Goal: Task Accomplishment & Management: Complete application form

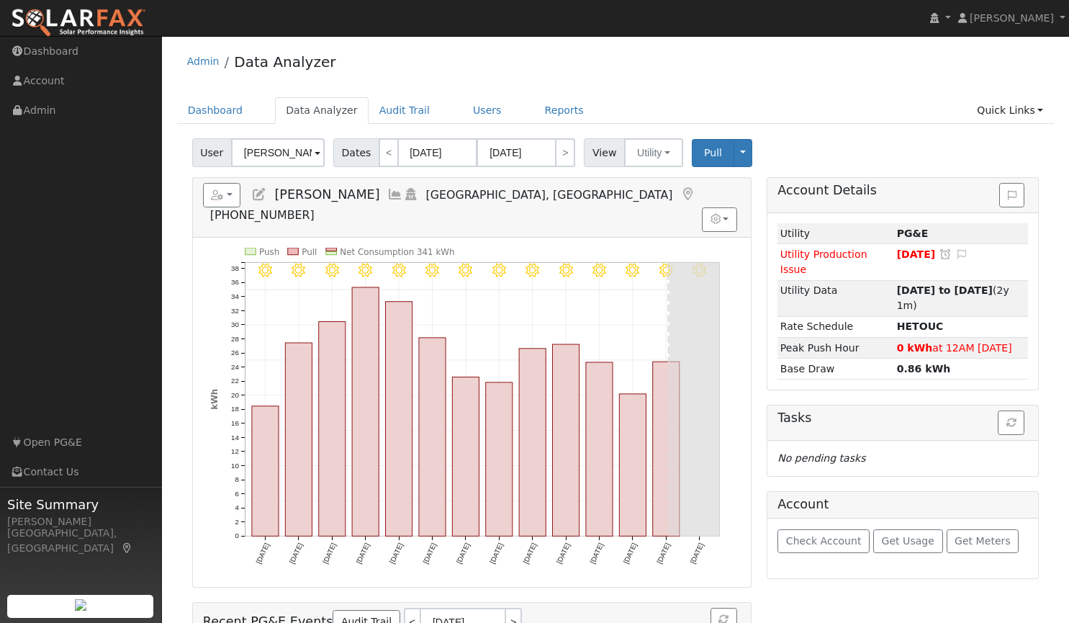
click at [98, 20] on img at bounding box center [78, 23] width 135 height 30
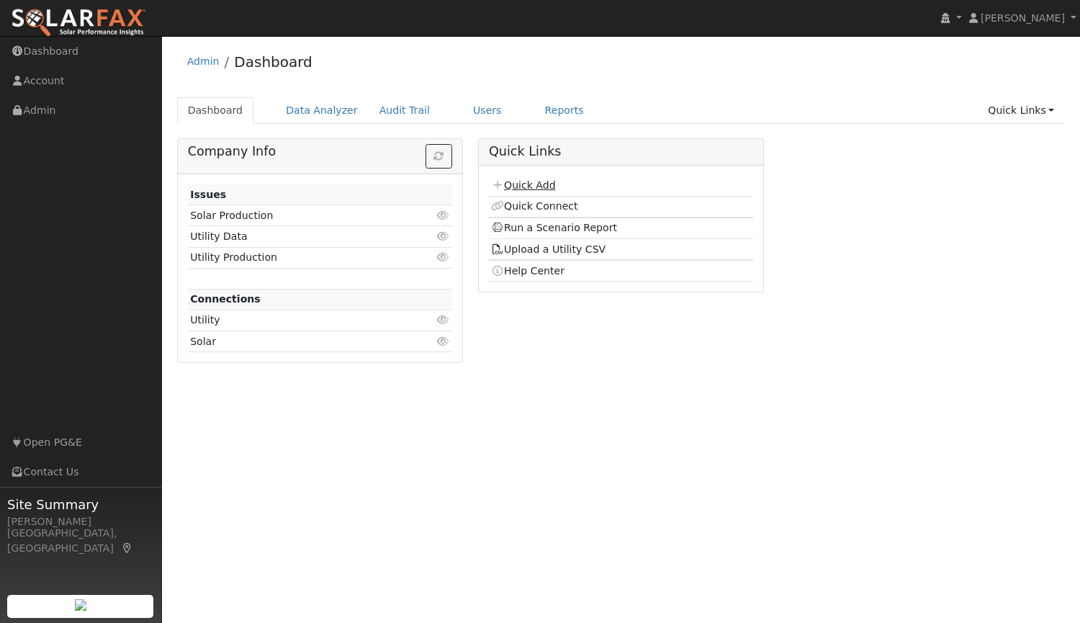
click at [542, 189] on link "Quick Add" at bounding box center [523, 185] width 64 height 12
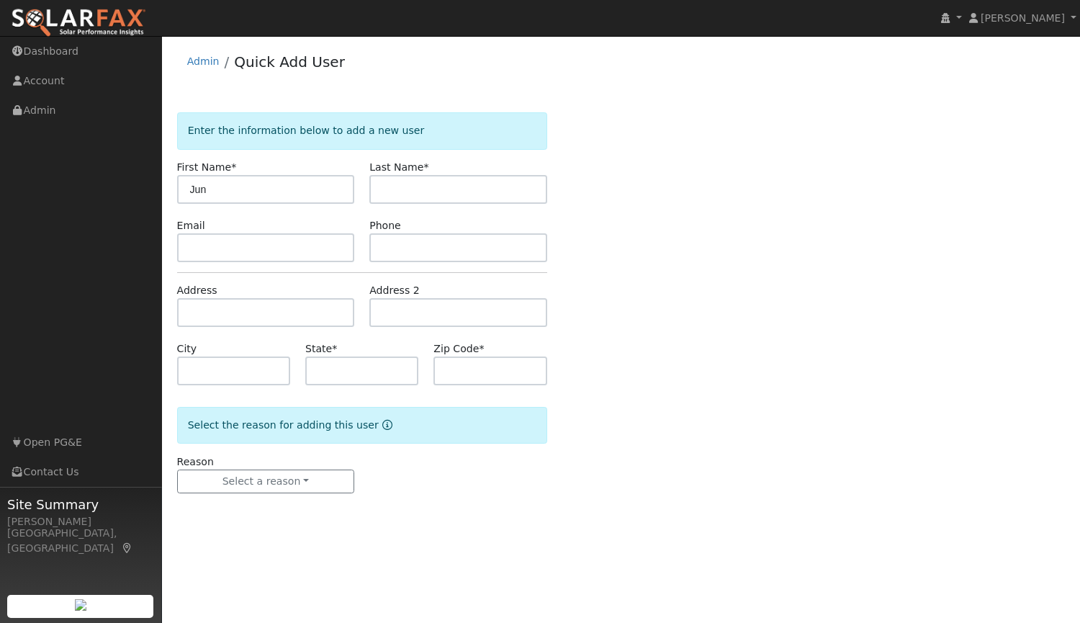
type input "Jun"
type input "Jung"
click at [242, 250] on input "text" at bounding box center [266, 247] width 178 height 29
click at [454, 245] on input "text" at bounding box center [458, 247] width 178 height 29
paste input "(916) 969-8141"
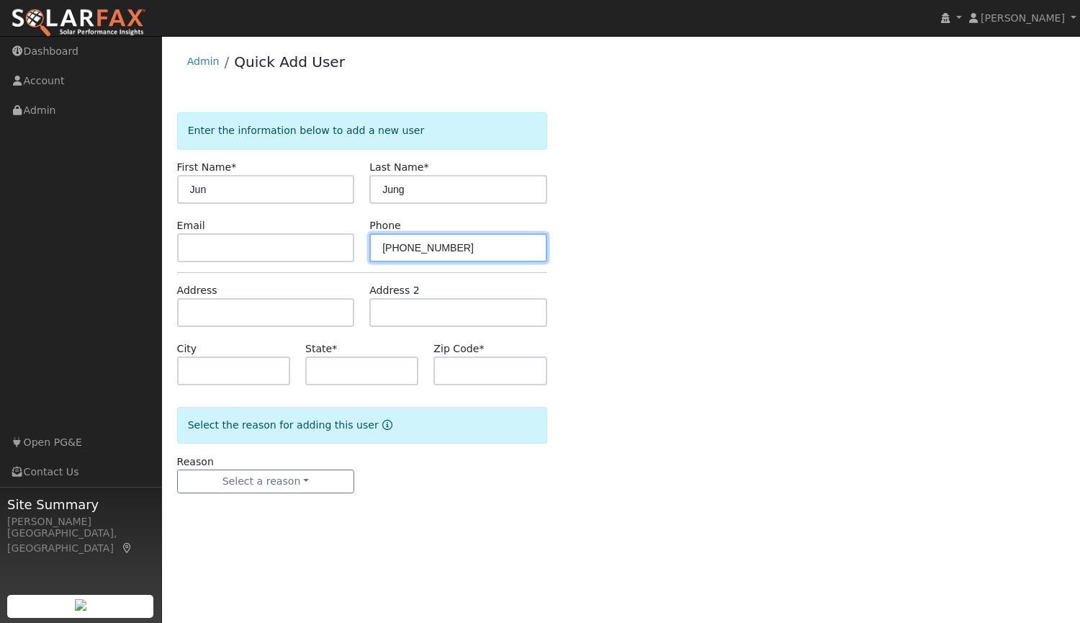
type input "(916) 969-8141"
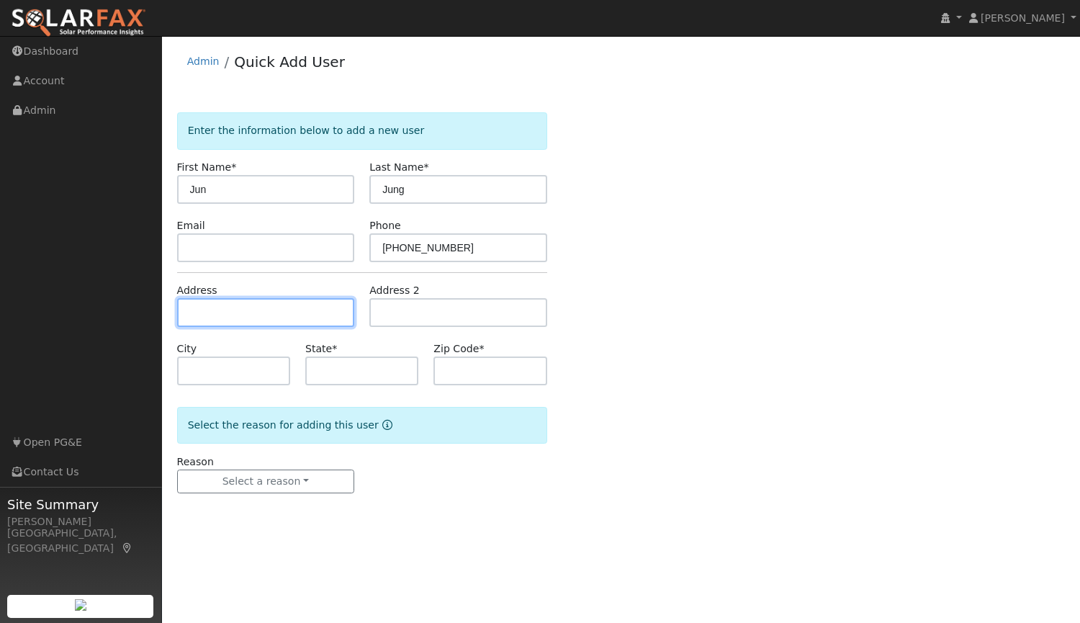
click at [257, 315] on input "text" at bounding box center [266, 312] width 178 height 29
click at [313, 294] on div "Address" at bounding box center [265, 305] width 193 height 44
click at [308, 317] on input "text" at bounding box center [266, 312] width 178 height 29
type input "5617 Freeman Drive"
type input "Rocklin"
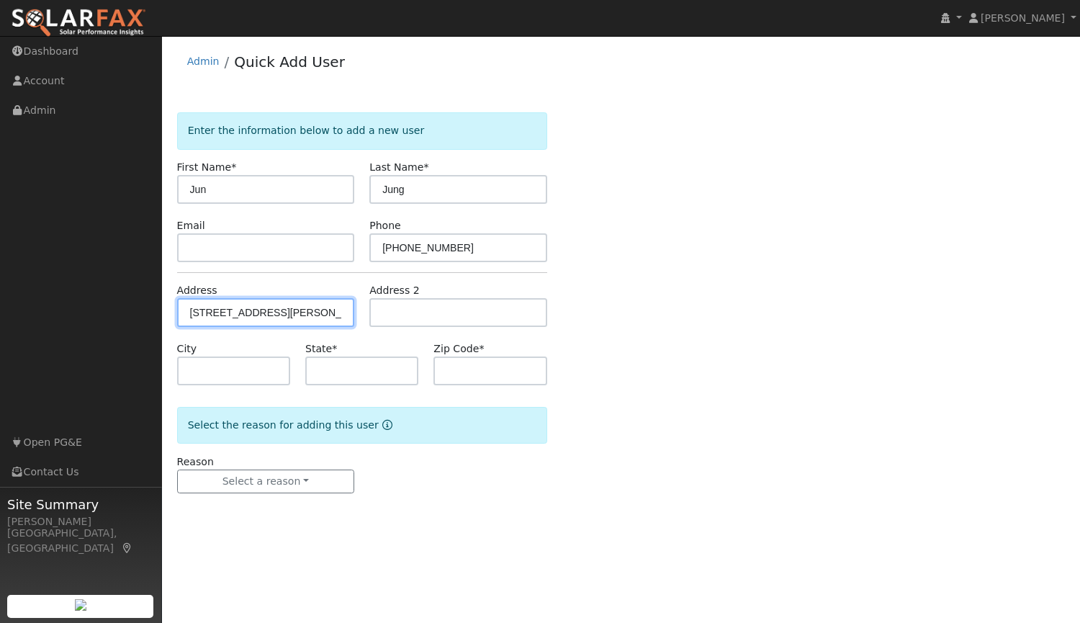
type input "CA"
type input "95677"
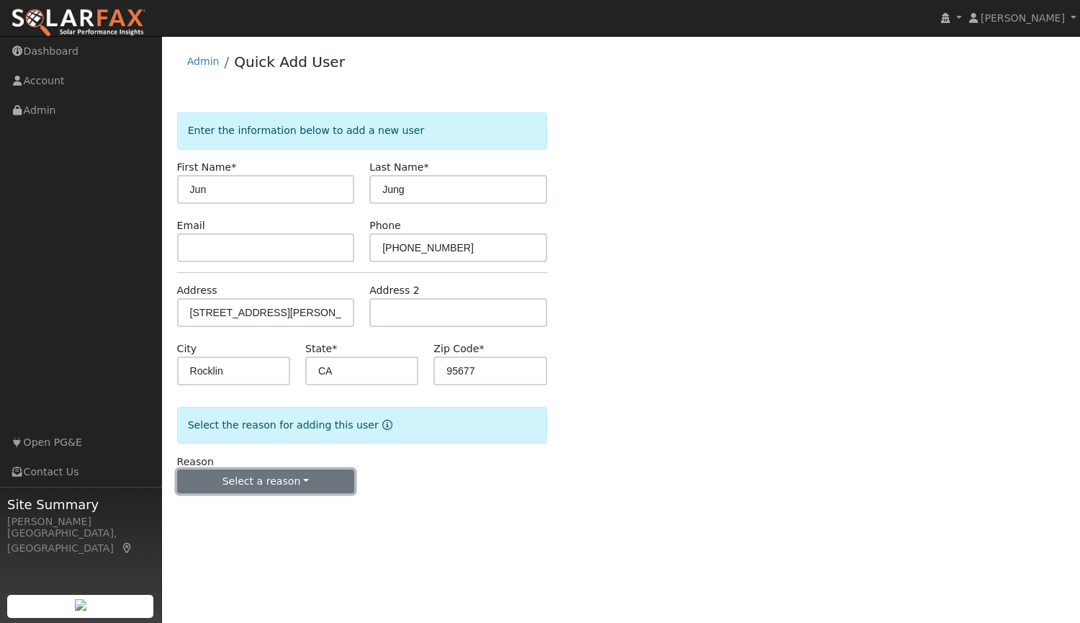
click at [285, 483] on button "Select a reason" at bounding box center [266, 481] width 178 height 24
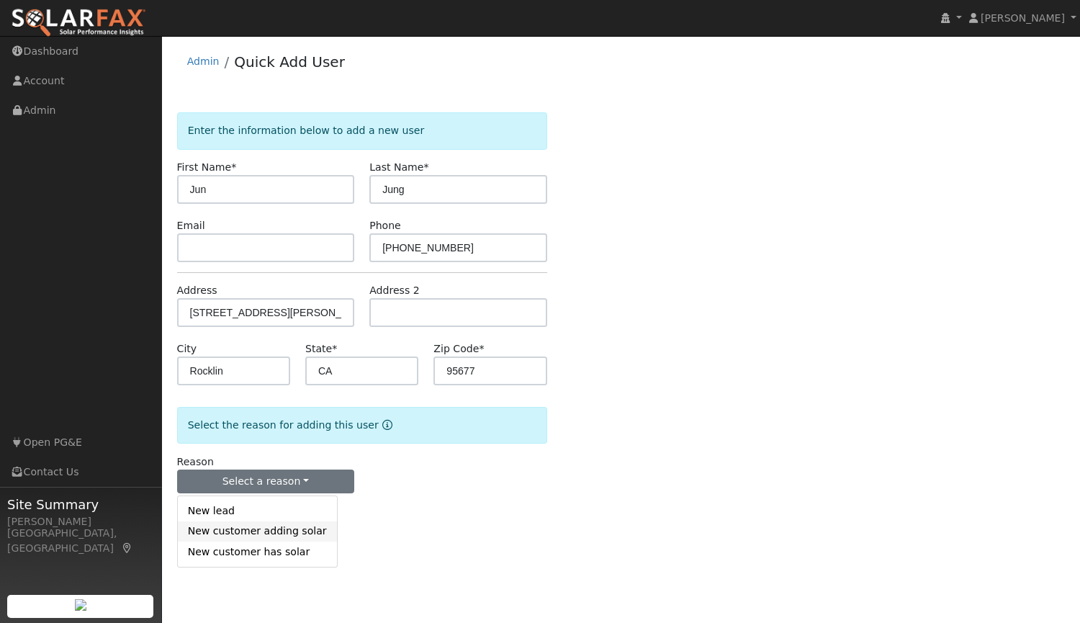
click at [254, 532] on link "New customer adding solar" at bounding box center [257, 531] width 159 height 20
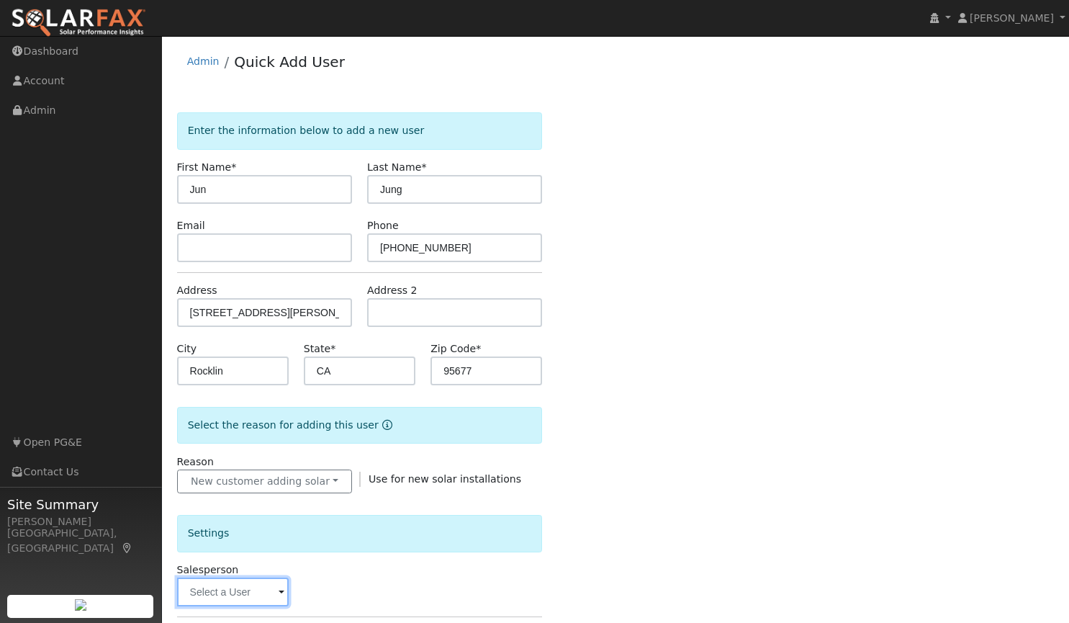
click at [217, 588] on input "text" at bounding box center [233, 591] width 112 height 29
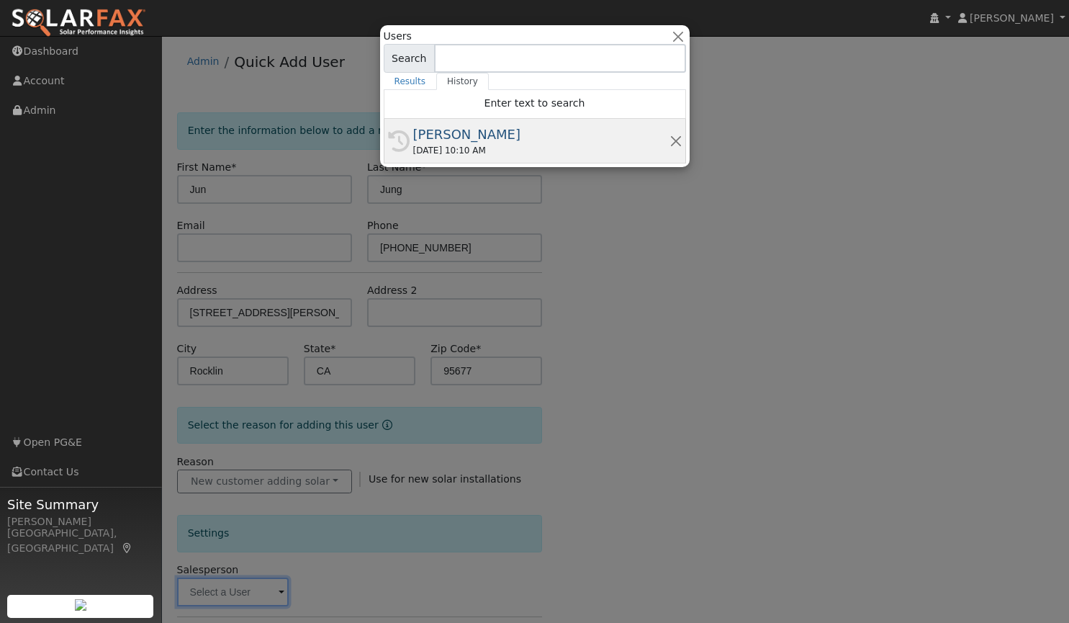
click at [492, 130] on div "[PERSON_NAME]" at bounding box center [541, 134] width 256 height 19
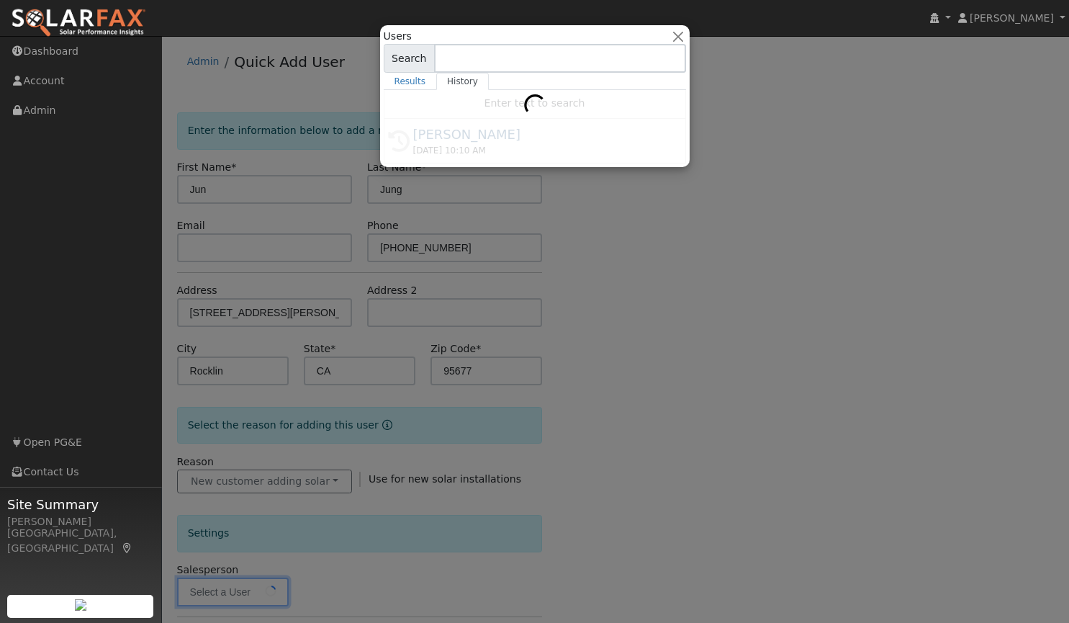
type input "[PERSON_NAME]"
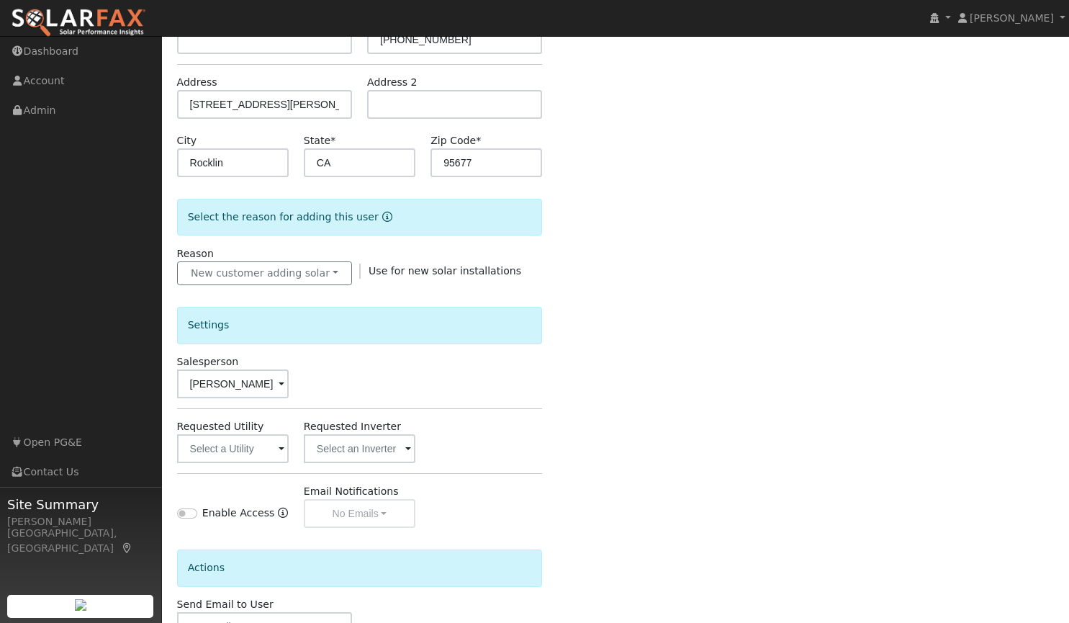
scroll to position [307, 0]
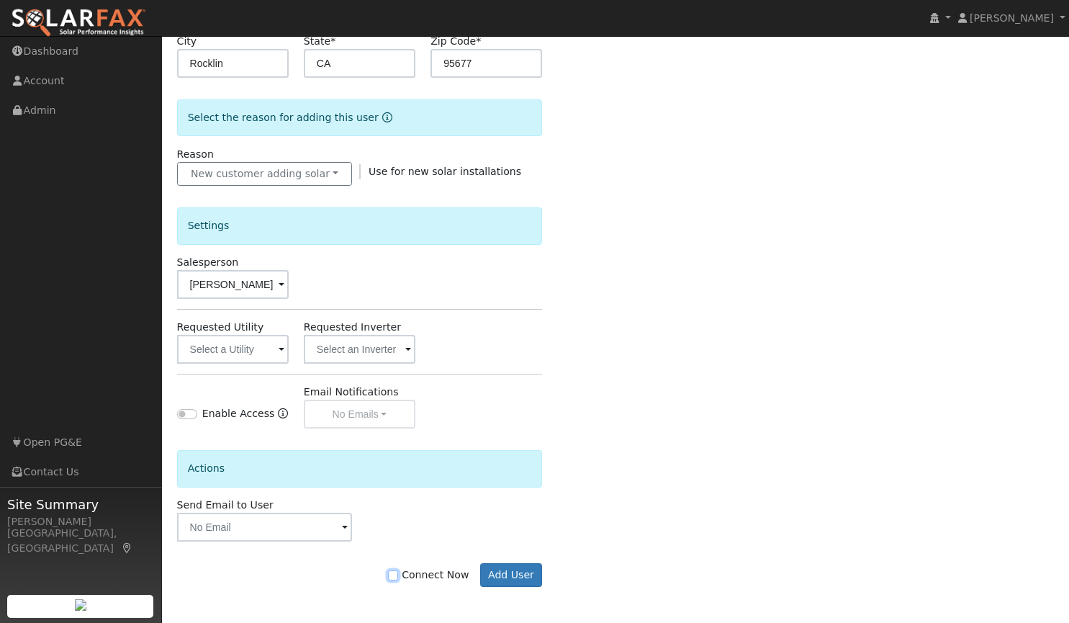
click at [398, 577] on input "Connect Now" at bounding box center [393, 575] width 10 height 10
checkbox input "true"
click at [514, 583] on button "Add User" at bounding box center [511, 575] width 63 height 24
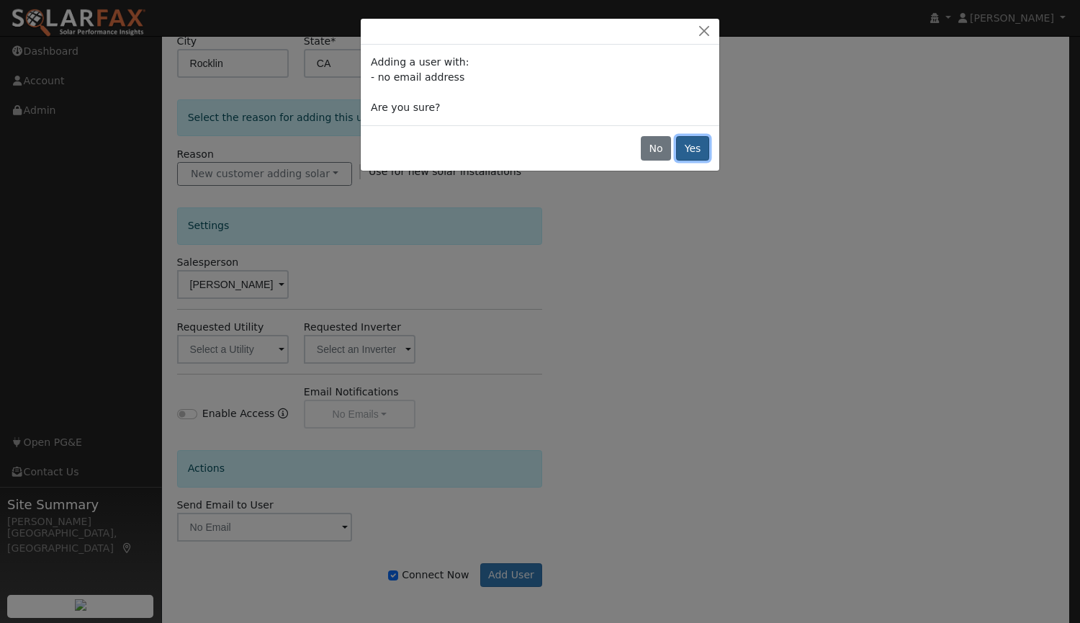
click at [690, 155] on button "Yes" at bounding box center [692, 148] width 33 height 24
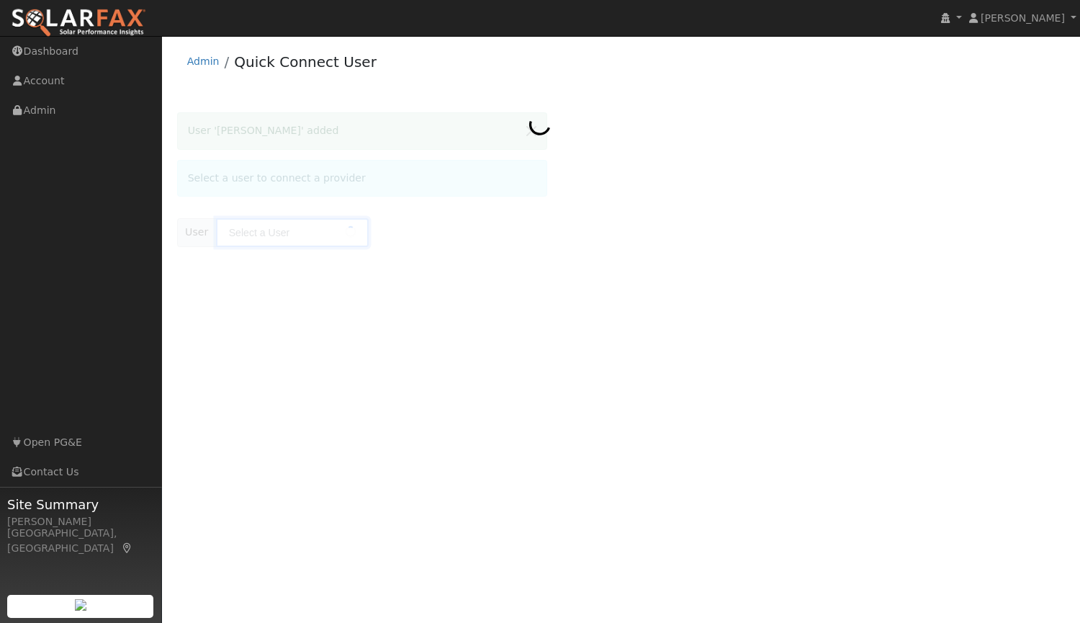
type input "Jun Jung"
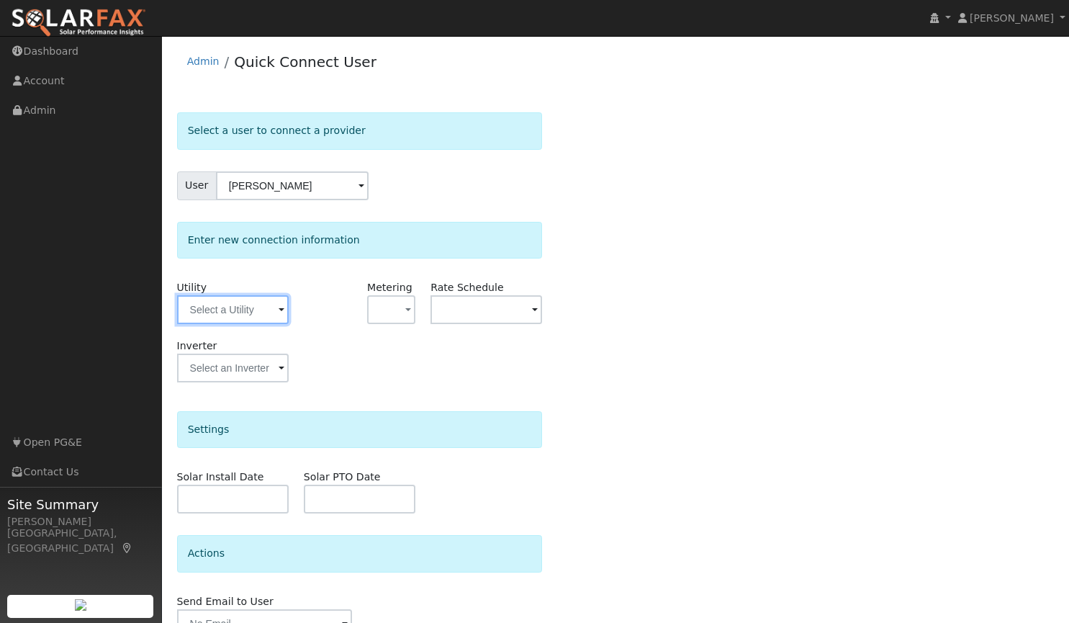
click at [225, 313] on input "text" at bounding box center [233, 309] width 112 height 29
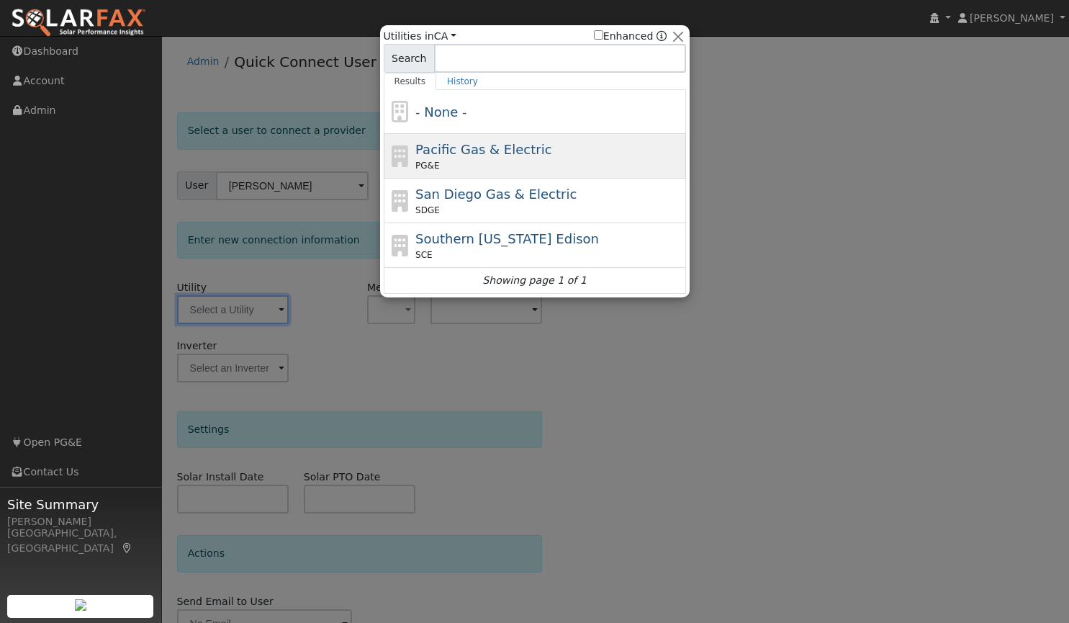
click at [430, 150] on span "Pacific Gas & Electric" at bounding box center [483, 149] width 136 height 15
type input "PG&E"
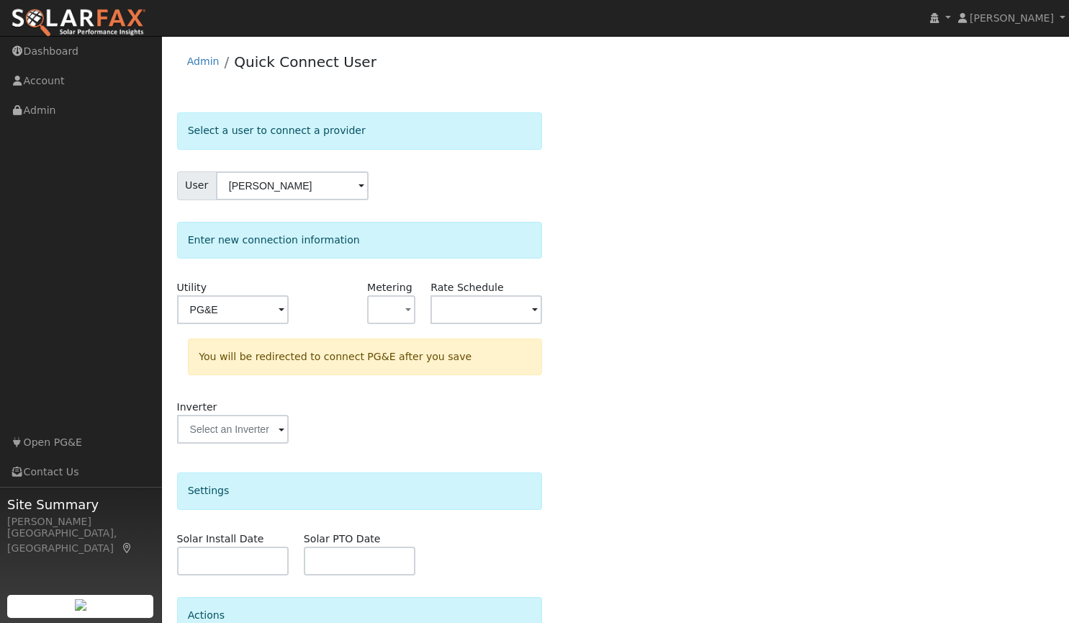
scroll to position [137, 0]
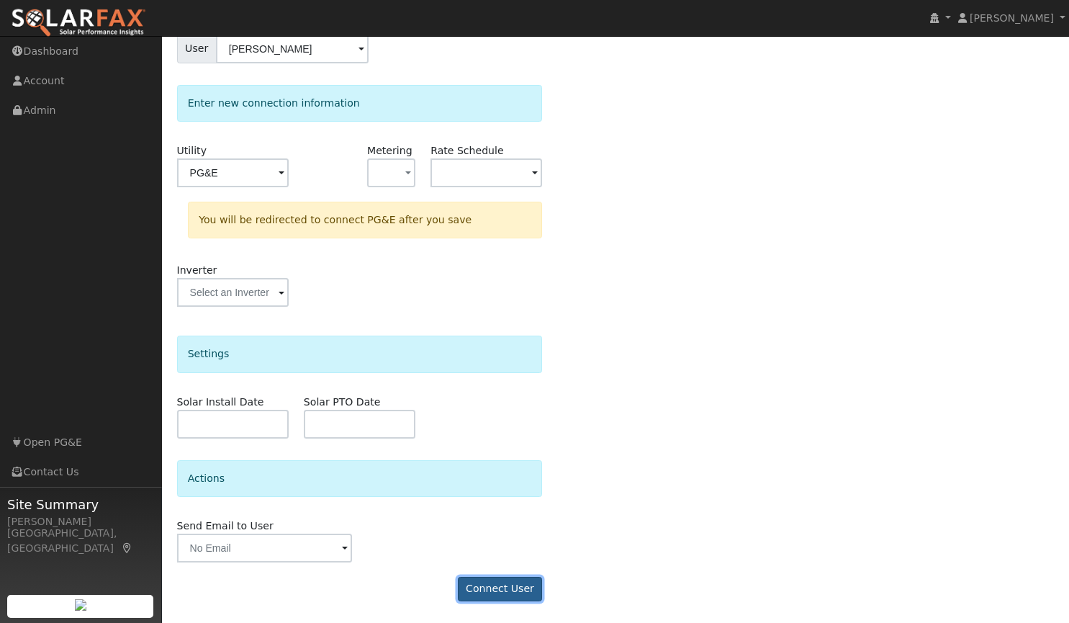
click at [512, 585] on button "Connect User" at bounding box center [500, 589] width 85 height 24
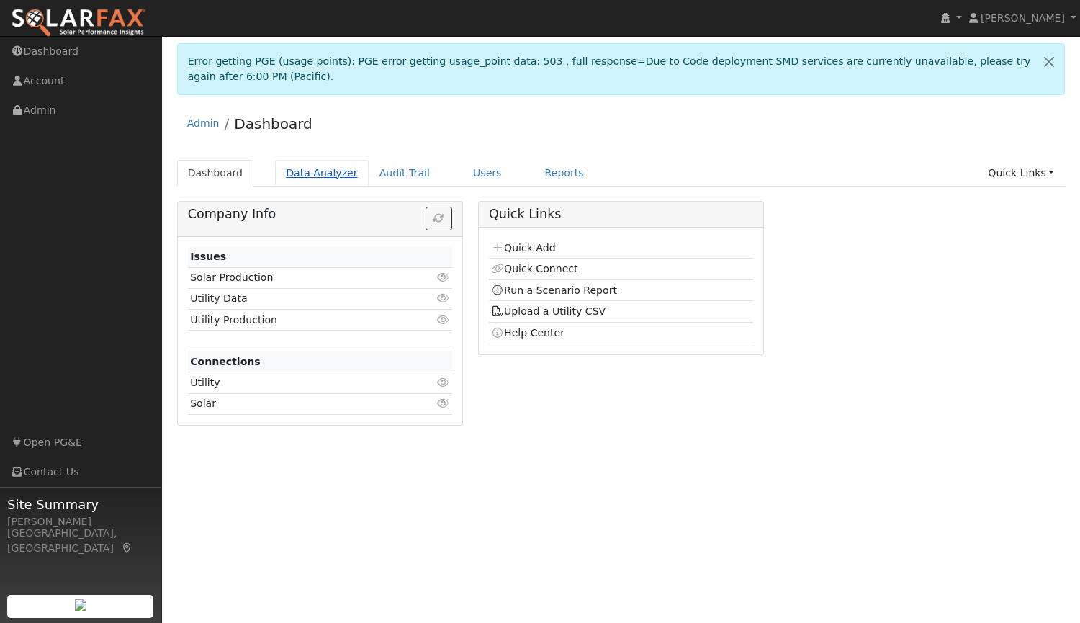
click at [315, 168] on link "Data Analyzer" at bounding box center [322, 173] width 94 height 27
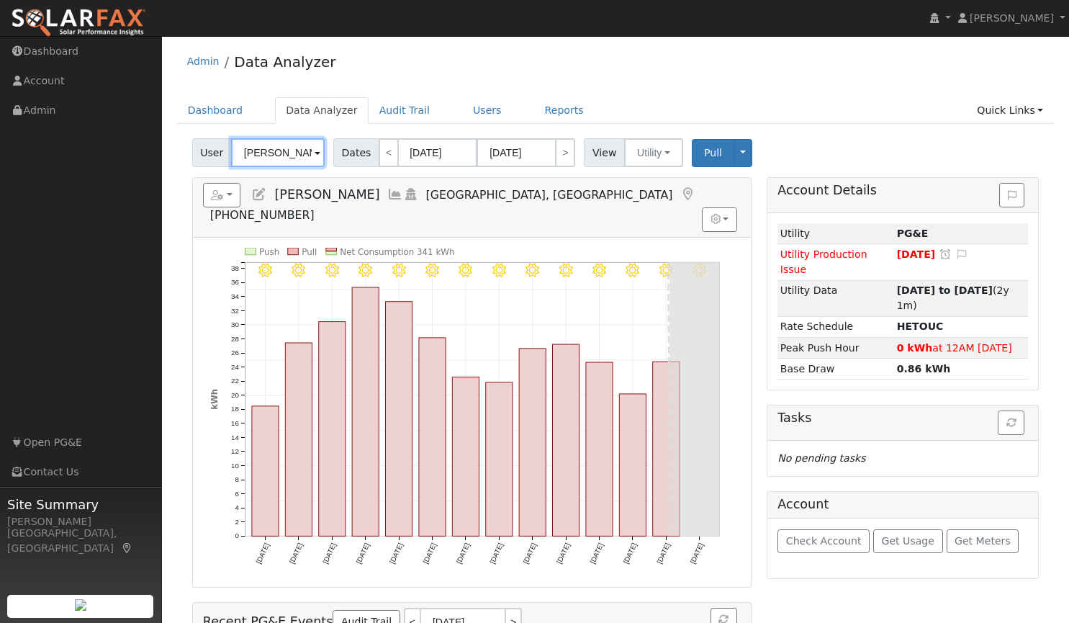
click at [292, 156] on input "Richard Markel" at bounding box center [278, 152] width 94 height 29
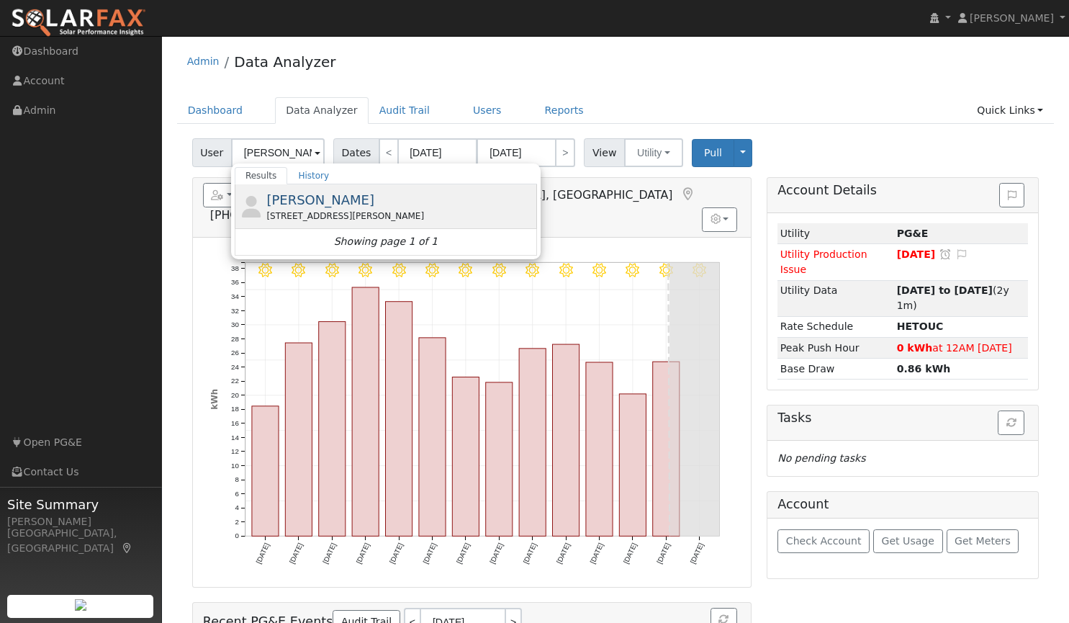
click at [280, 207] on span "[PERSON_NAME]" at bounding box center [320, 199] width 108 height 15
type input "[PERSON_NAME]"
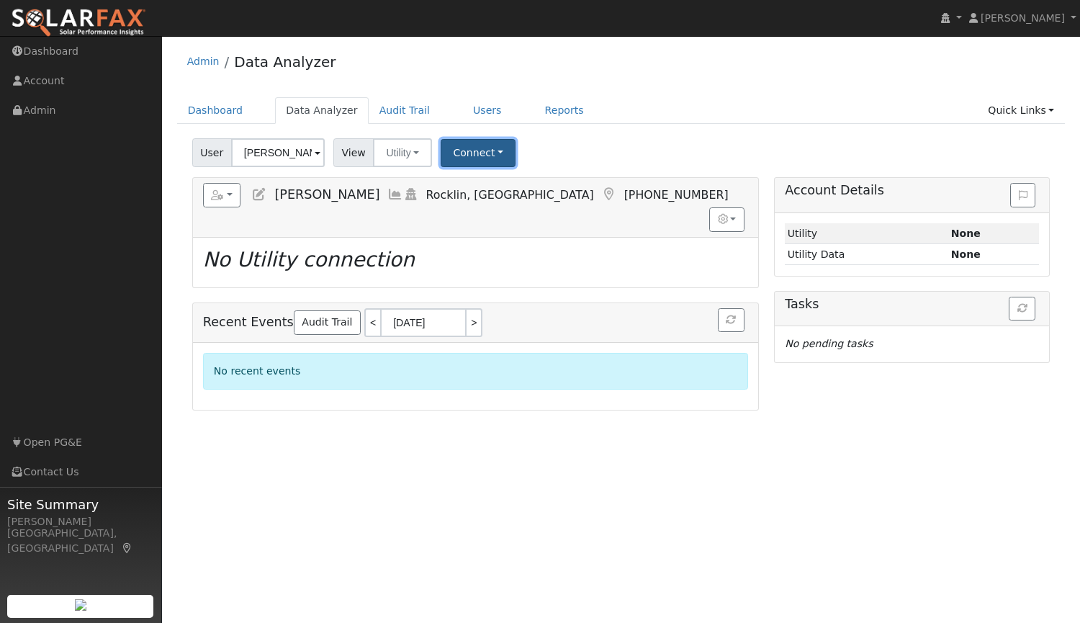
click at [470, 148] on button "Connect" at bounding box center [478, 153] width 75 height 28
click at [479, 181] on link "Select a Provider" at bounding box center [498, 184] width 112 height 20
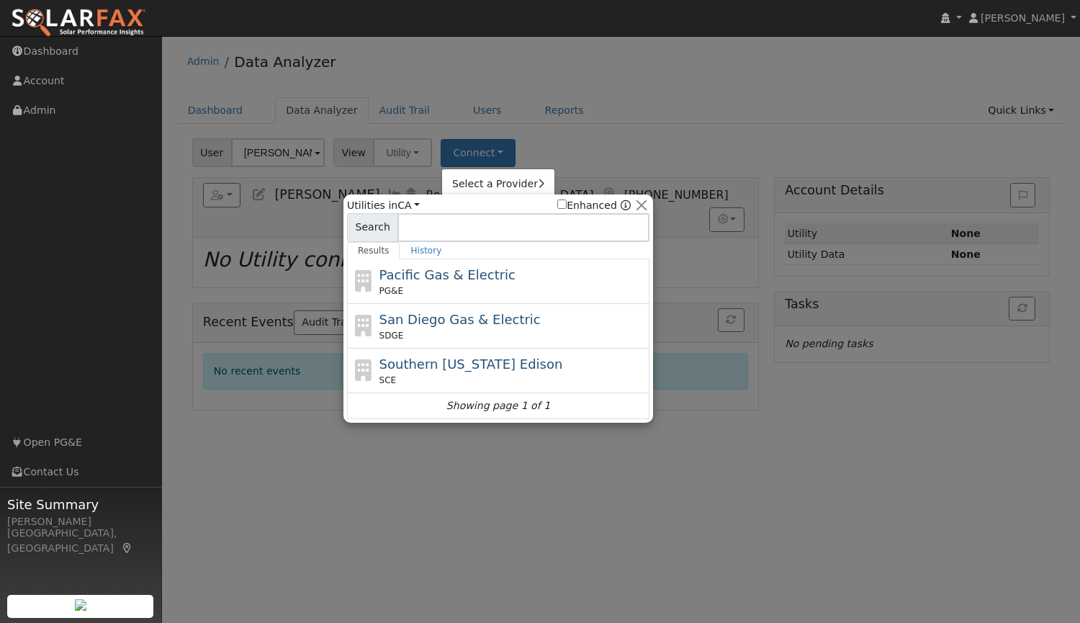
click at [630, 127] on div at bounding box center [540, 311] width 1080 height 623
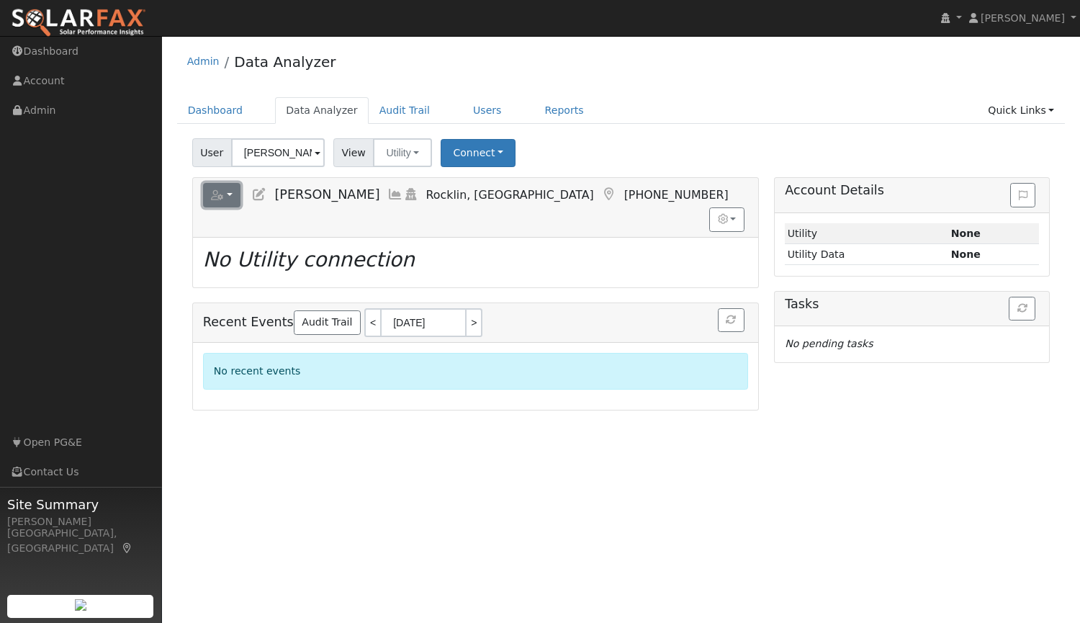
click at [222, 188] on button "button" at bounding box center [222, 195] width 38 height 24
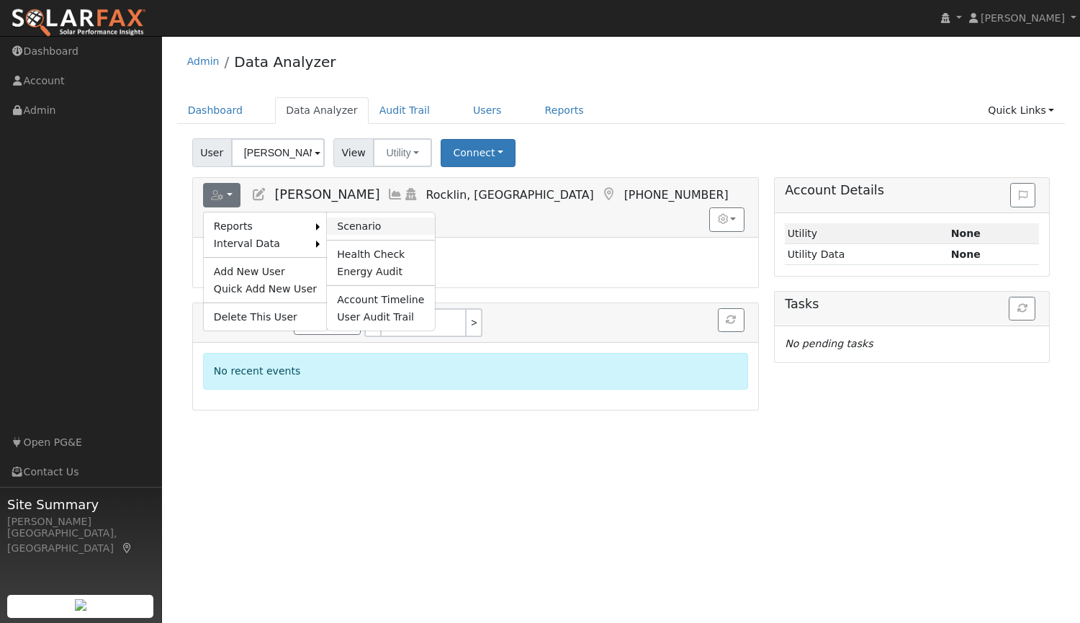
click at [348, 229] on link "Scenario" at bounding box center [380, 225] width 107 height 17
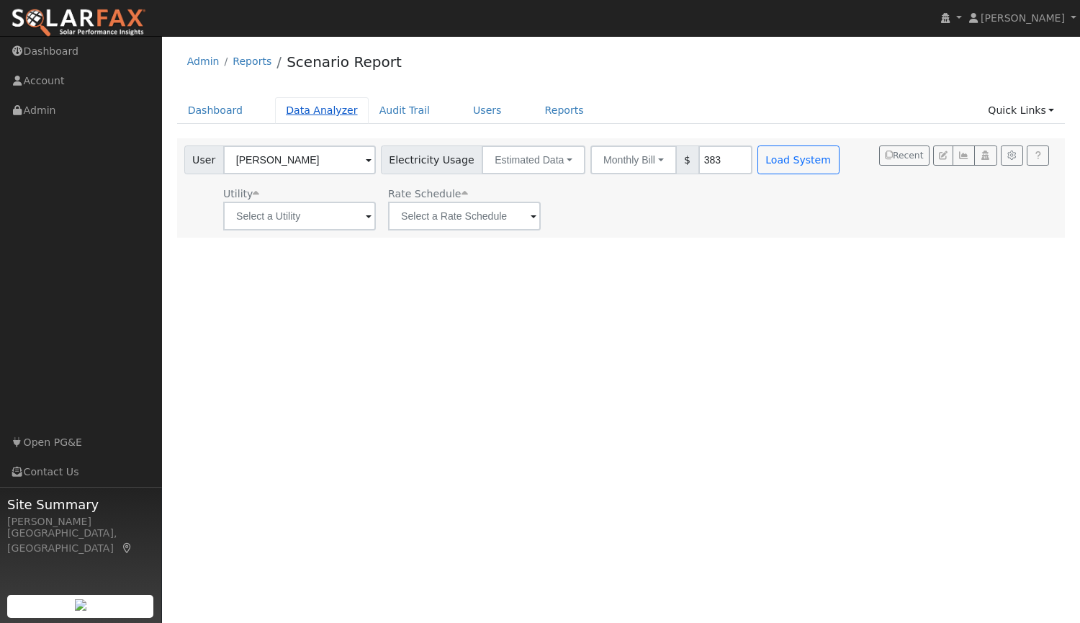
click at [317, 110] on link "Data Analyzer" at bounding box center [322, 110] width 94 height 27
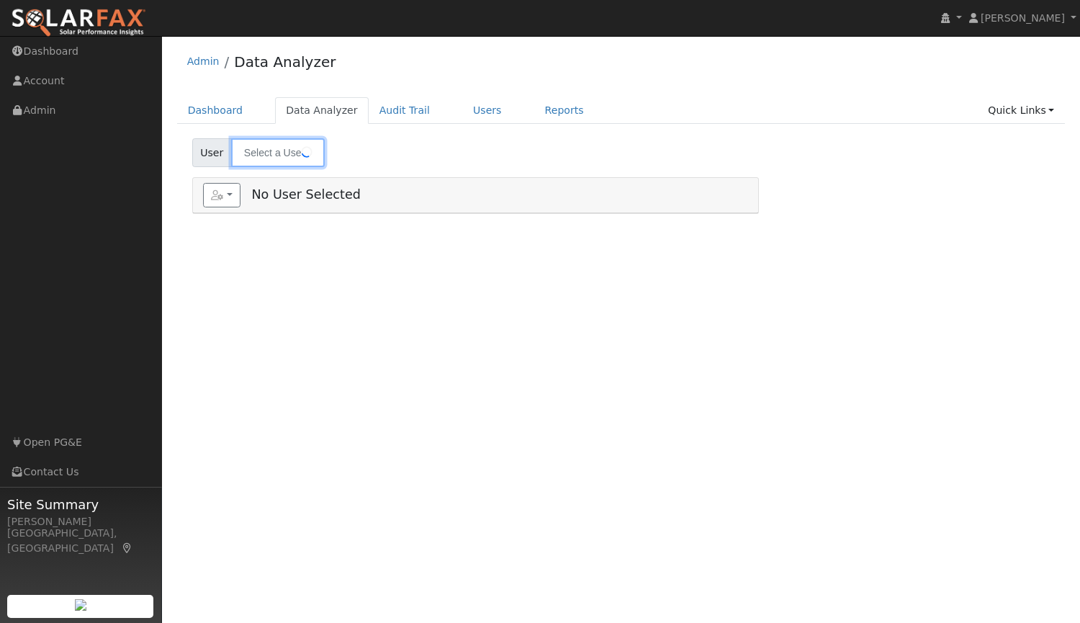
type input "[PERSON_NAME]"
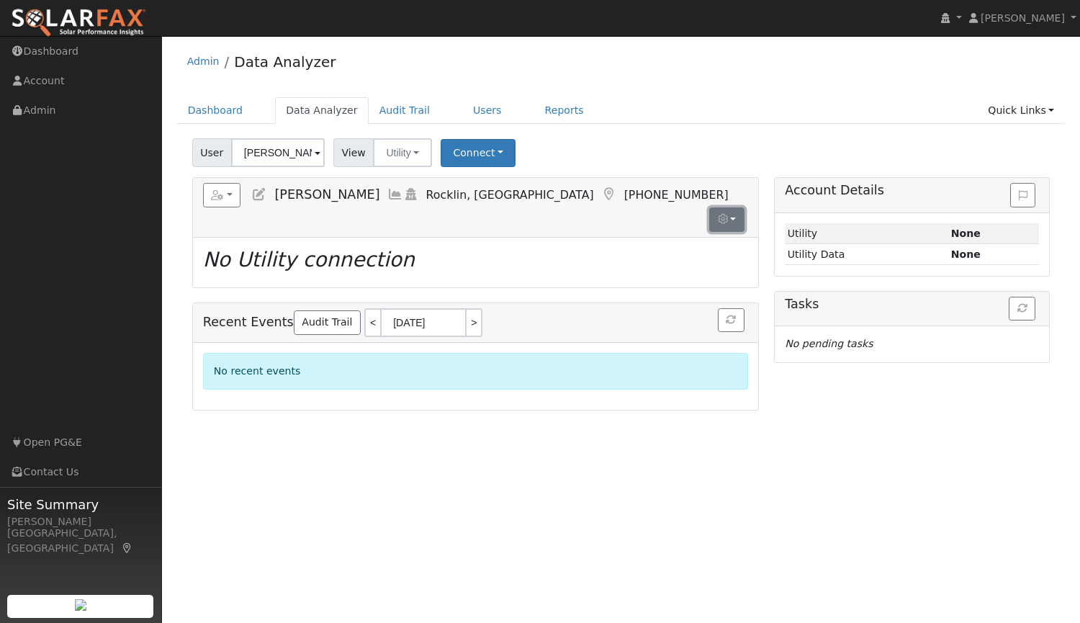
click at [723, 214] on icon "button" at bounding box center [723, 219] width 10 height 10
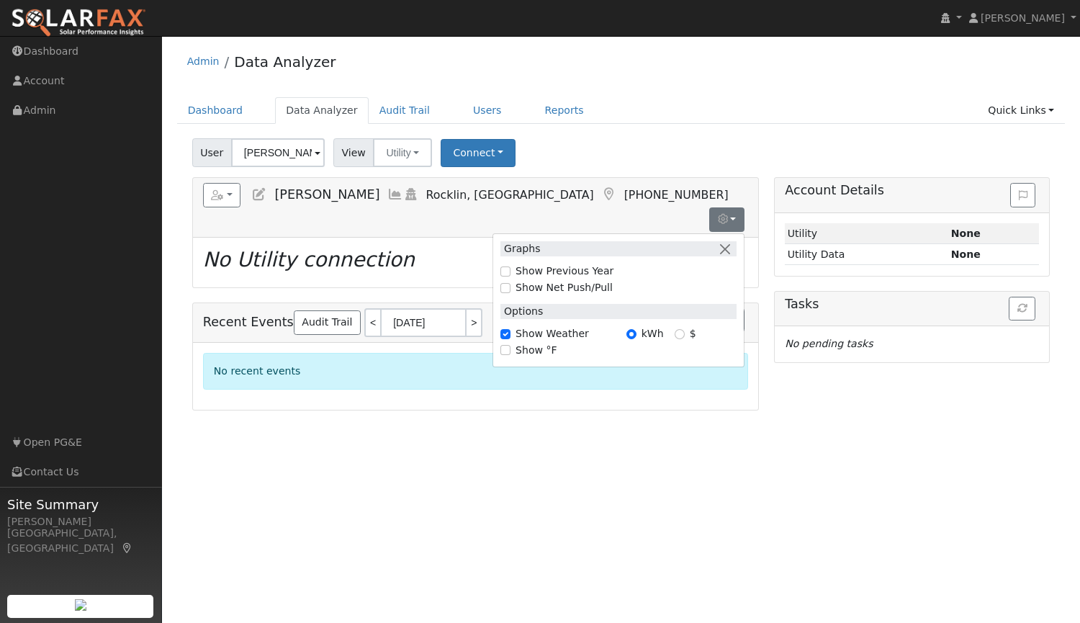
click at [560, 151] on div "User Jun Jung Account Default Account Default Account 5617 Freeman Drive, Rockl…" at bounding box center [620, 150] width 863 height 34
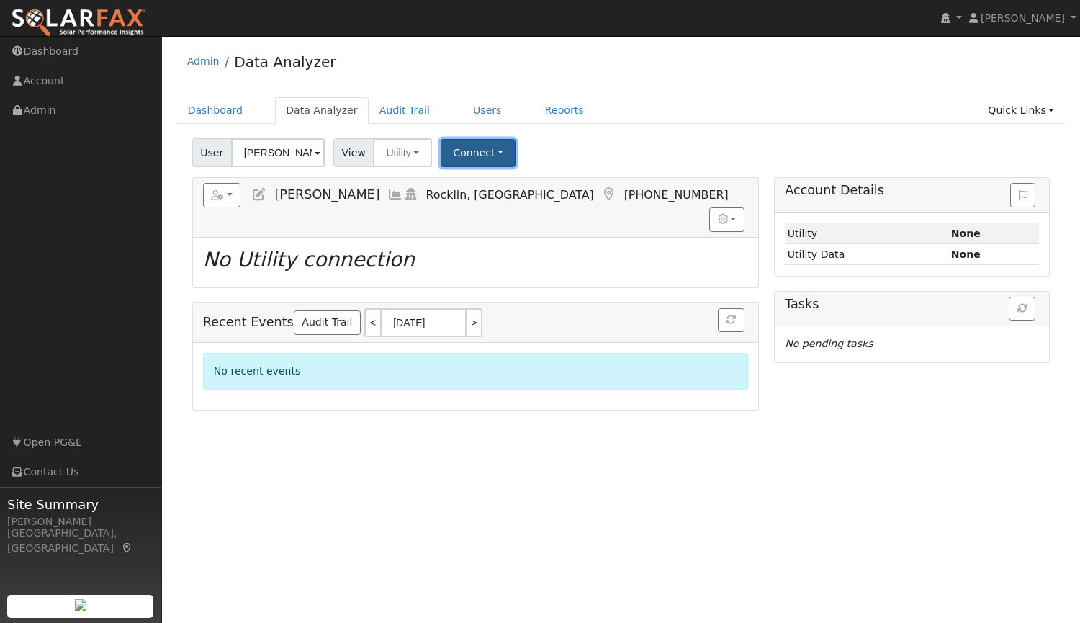
click at [459, 155] on button "Connect" at bounding box center [478, 153] width 75 height 28
click at [482, 187] on link "Select a Provider" at bounding box center [498, 184] width 112 height 20
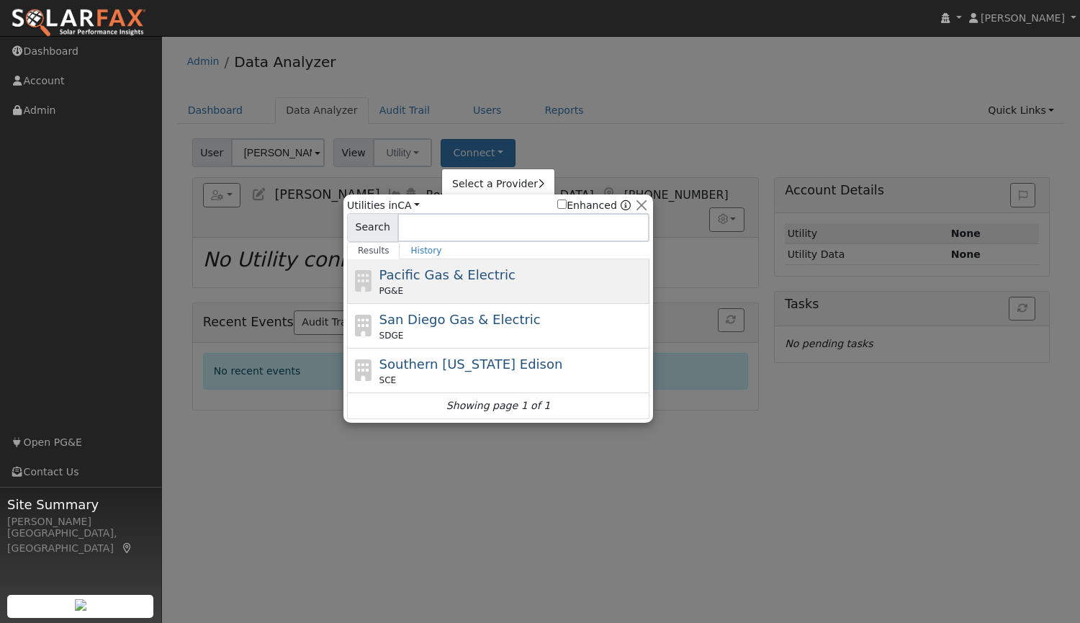
click at [420, 281] on span "Pacific Gas & Electric" at bounding box center [447, 274] width 136 height 15
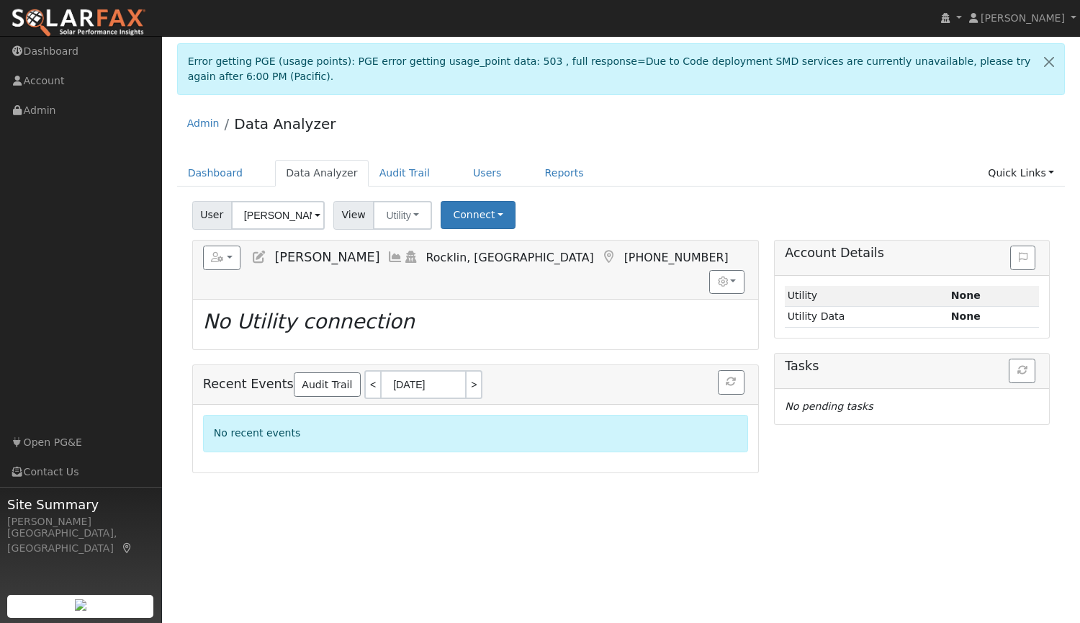
click at [887, 403] on div "No pending tasks" at bounding box center [912, 406] width 254 height 15
click at [1049, 62] on link at bounding box center [1049, 61] width 30 height 35
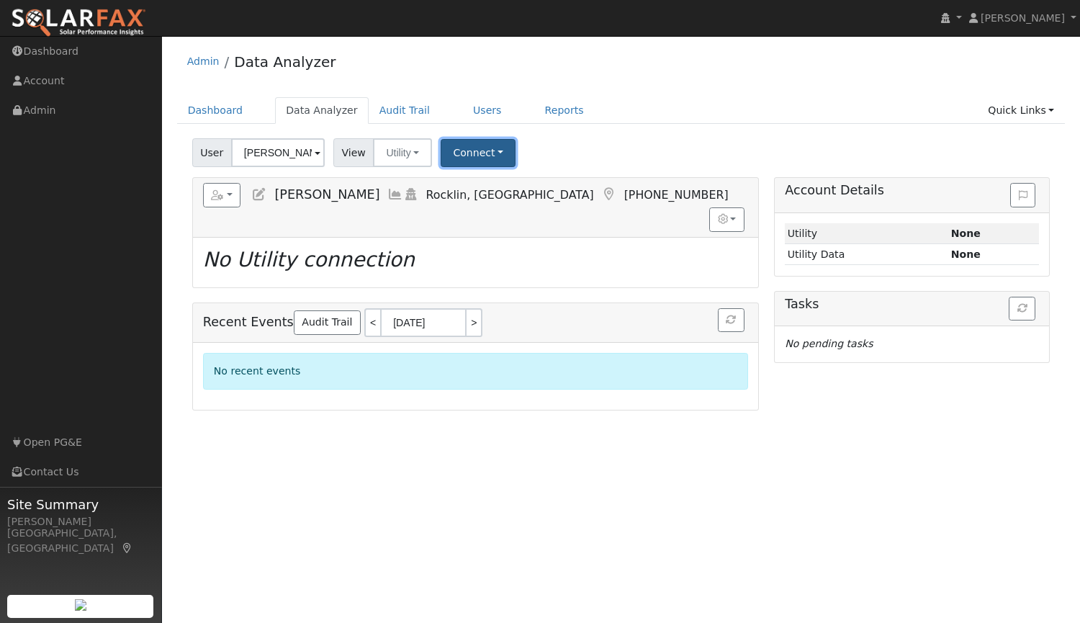
click at [460, 158] on button "Connect" at bounding box center [478, 153] width 75 height 28
click at [474, 189] on link "Select a Provider" at bounding box center [498, 184] width 112 height 20
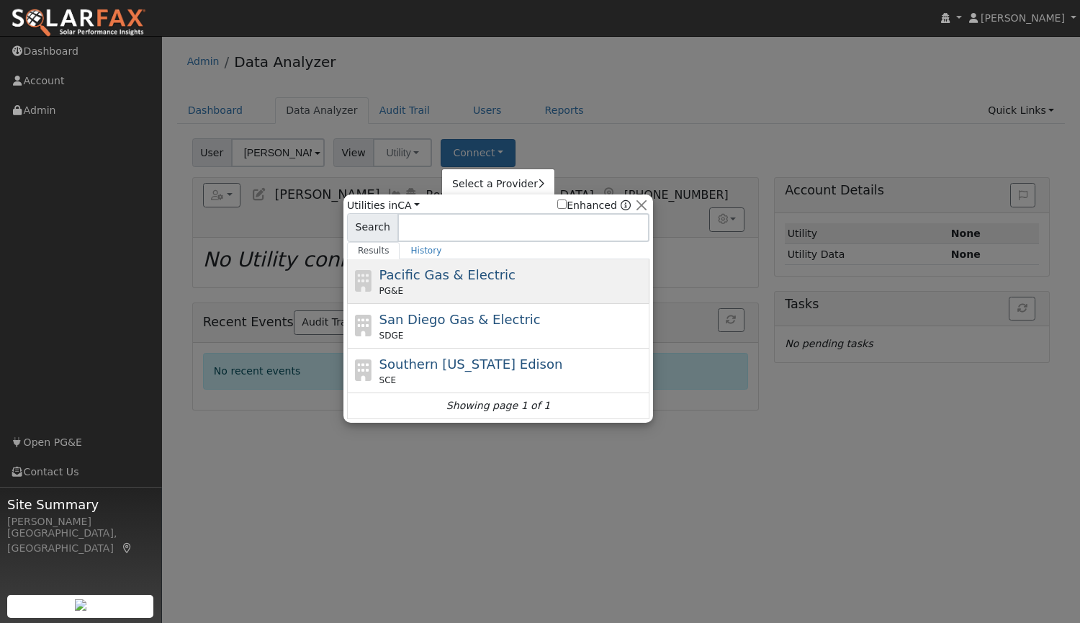
click at [436, 274] on span "Pacific Gas & Electric" at bounding box center [447, 274] width 136 height 15
